Goal: Find contact information: Find contact information

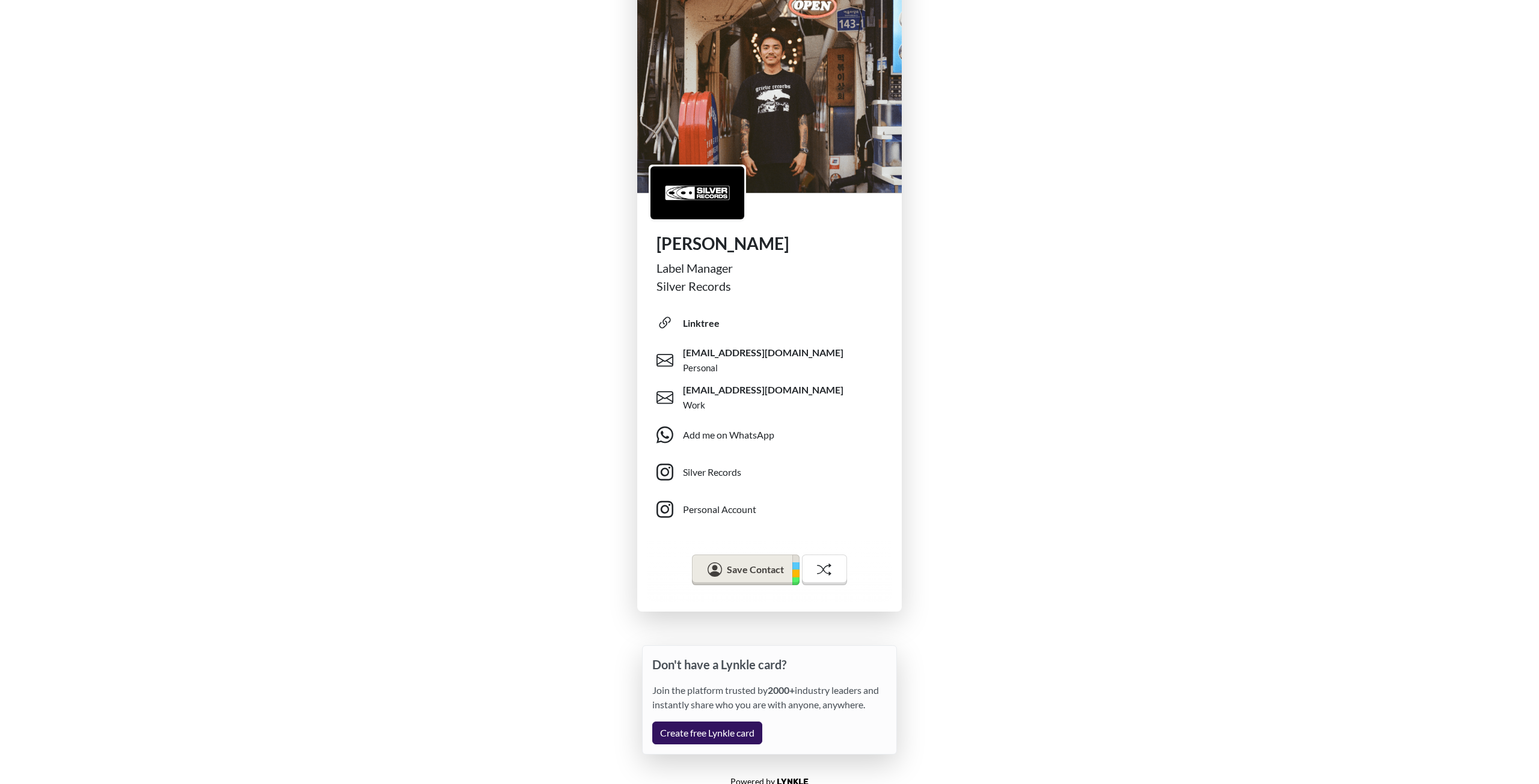
scroll to position [90, 0]
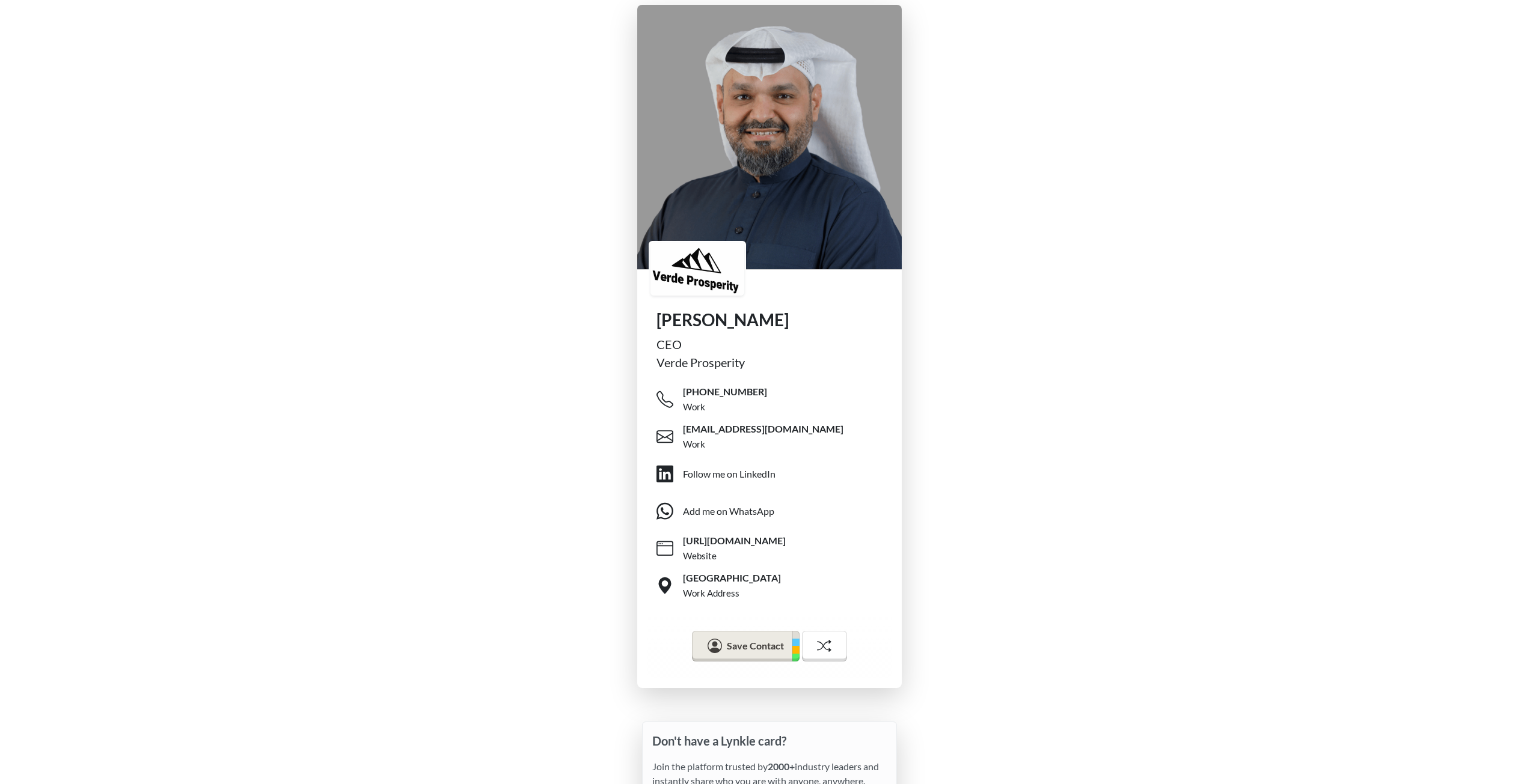
click at [667, 360] on div "Verde Prosperity" at bounding box center [770, 363] width 226 height 18
click at [731, 553] on div "[URL][DOMAIN_NAME] Website" at bounding box center [788, 548] width 219 height 30
click at [607, 521] on div "[PERSON_NAME] CEO Verde Prosperity [PHONE_NUMBER] Work [EMAIL_ADDRESS][DOMAIN_N…" at bounding box center [770, 346] width 1539 height 693
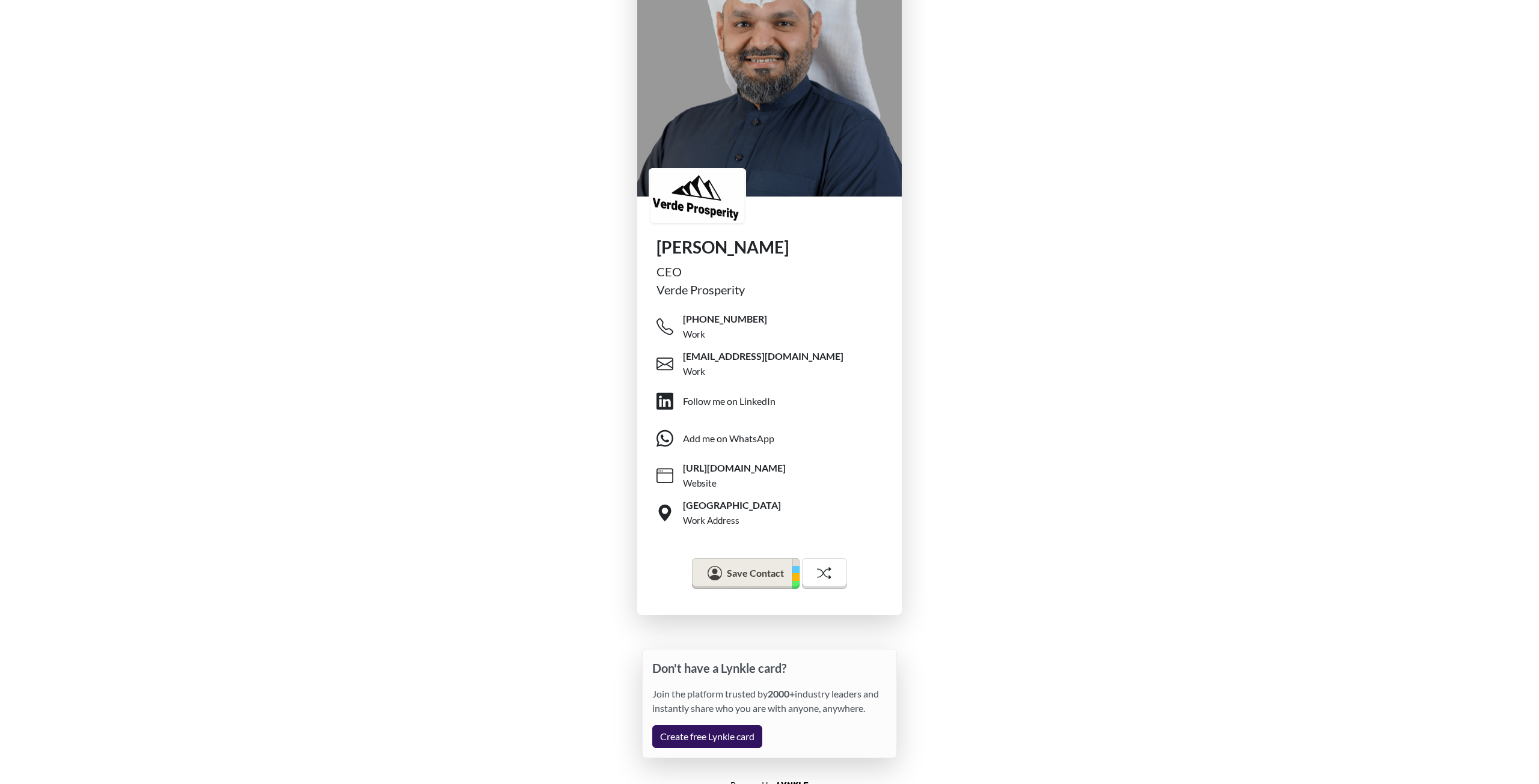
scroll to position [90, 0]
